Goal: Navigation & Orientation: Find specific page/section

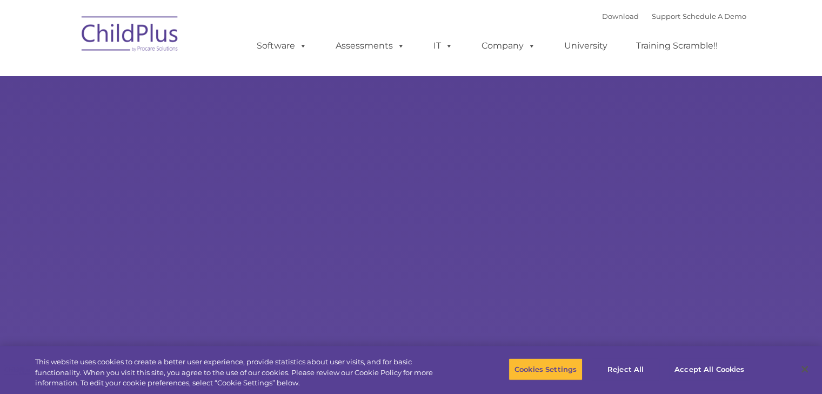
select select "MEDIUM"
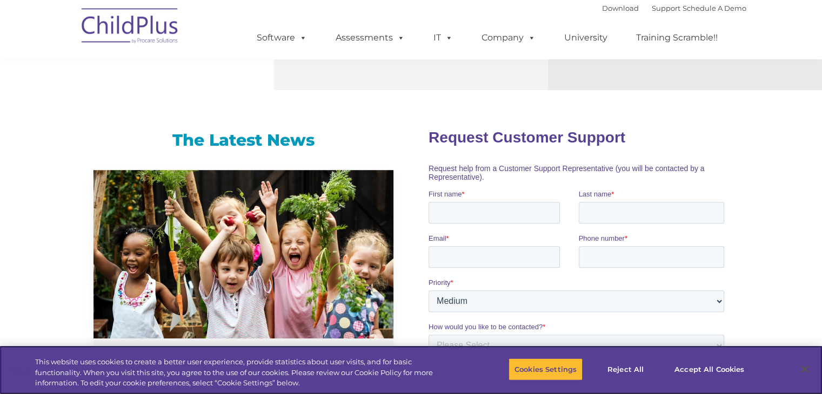
scroll to position [747, 0]
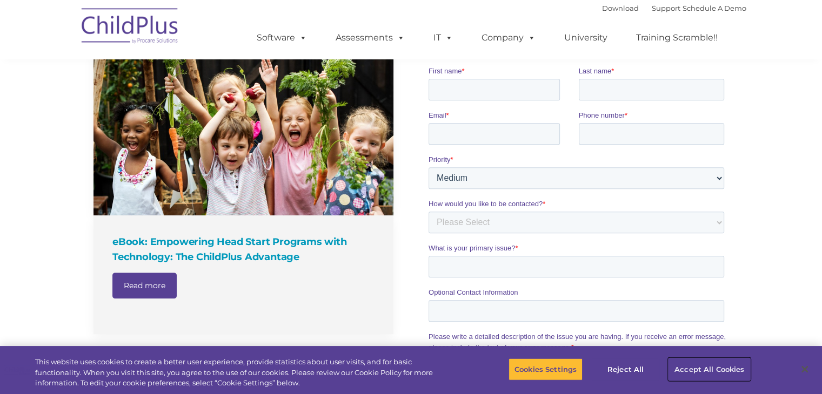
click at [687, 365] on button "Accept All Cookies" at bounding box center [709, 369] width 82 height 23
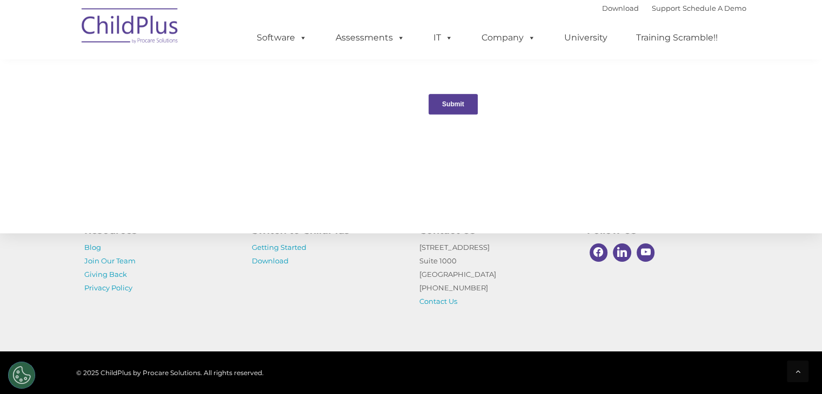
scroll to position [1197, 0]
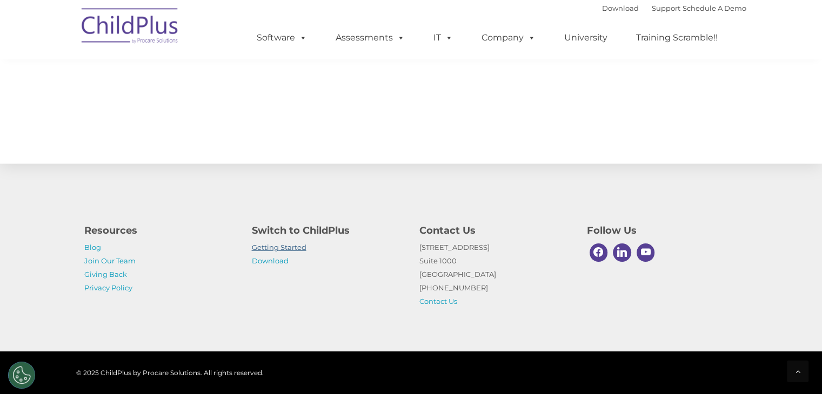
click at [273, 247] on link "Getting Started" at bounding box center [279, 247] width 55 height 9
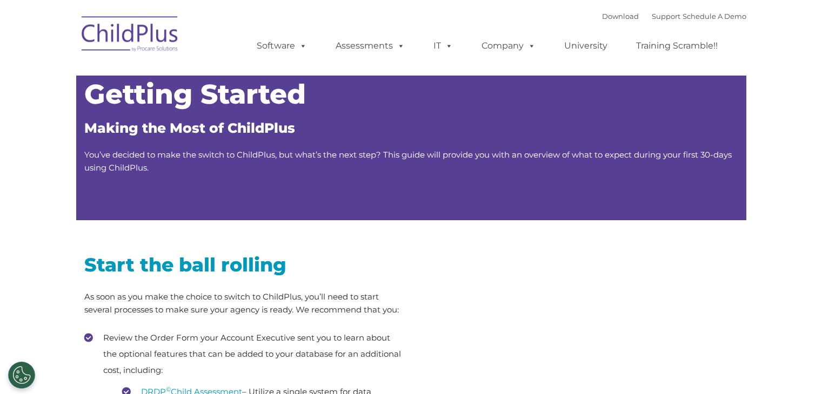
type input ""
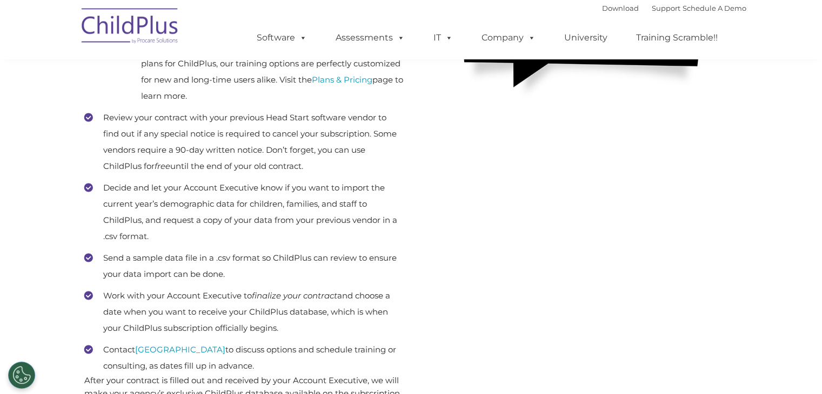
scroll to position [50, 0]
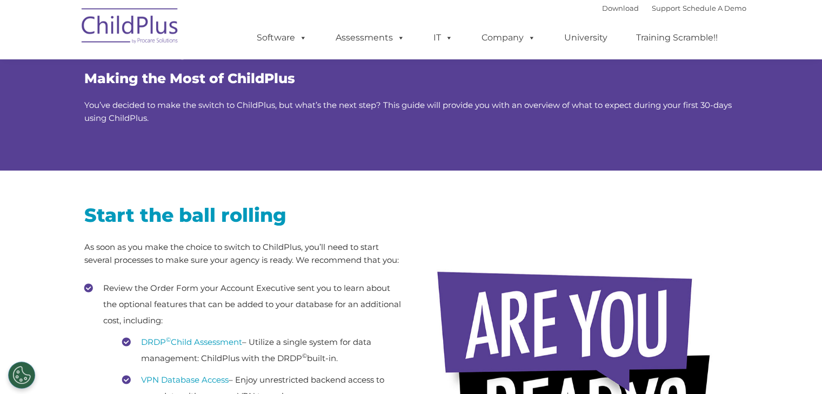
click at [120, 36] on img at bounding box center [130, 28] width 108 height 54
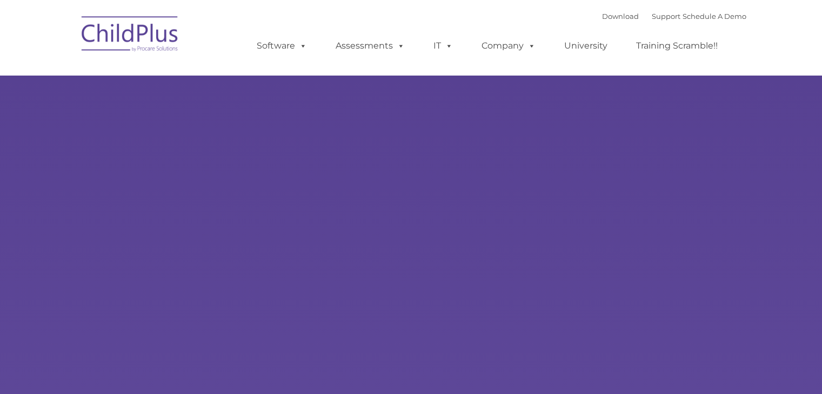
type input ""
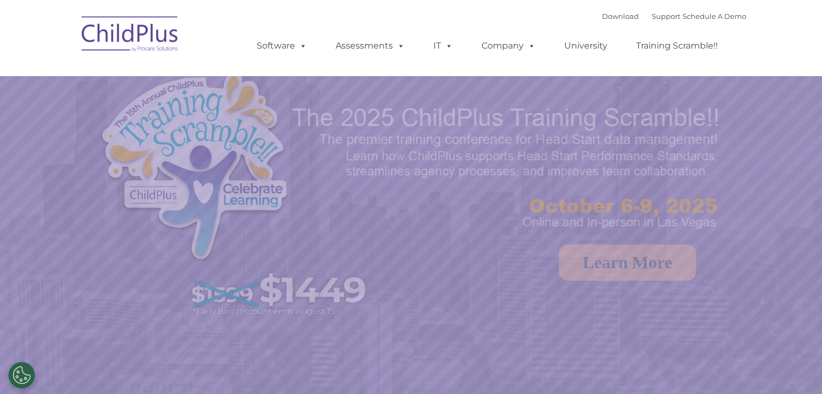
select select "MEDIUM"
